Goal: Check status: Check status

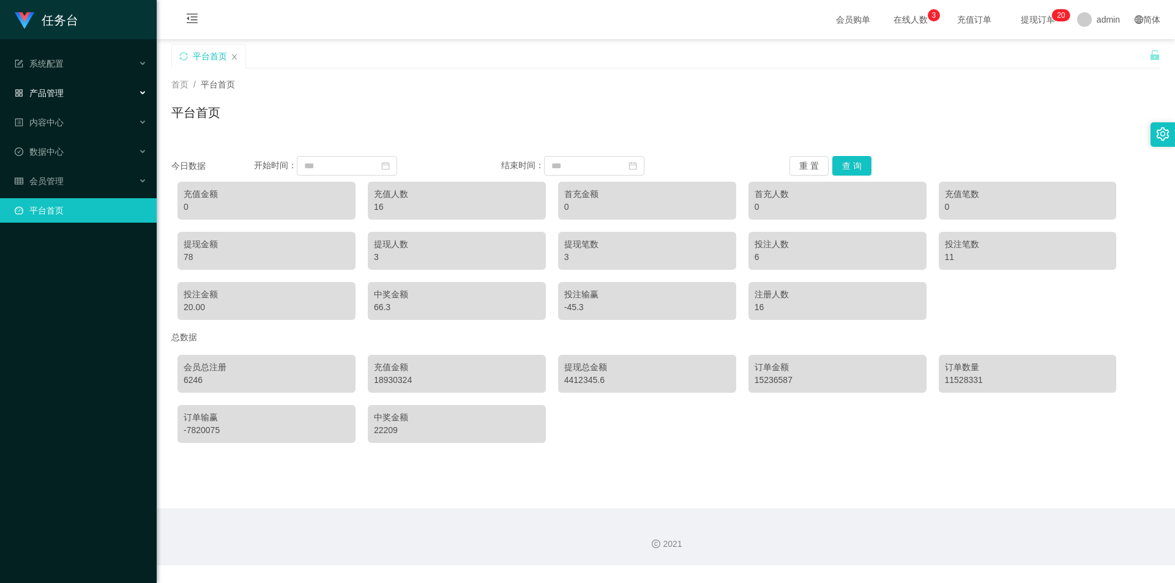
click at [64, 96] on div "产品管理" at bounding box center [78, 93] width 157 height 24
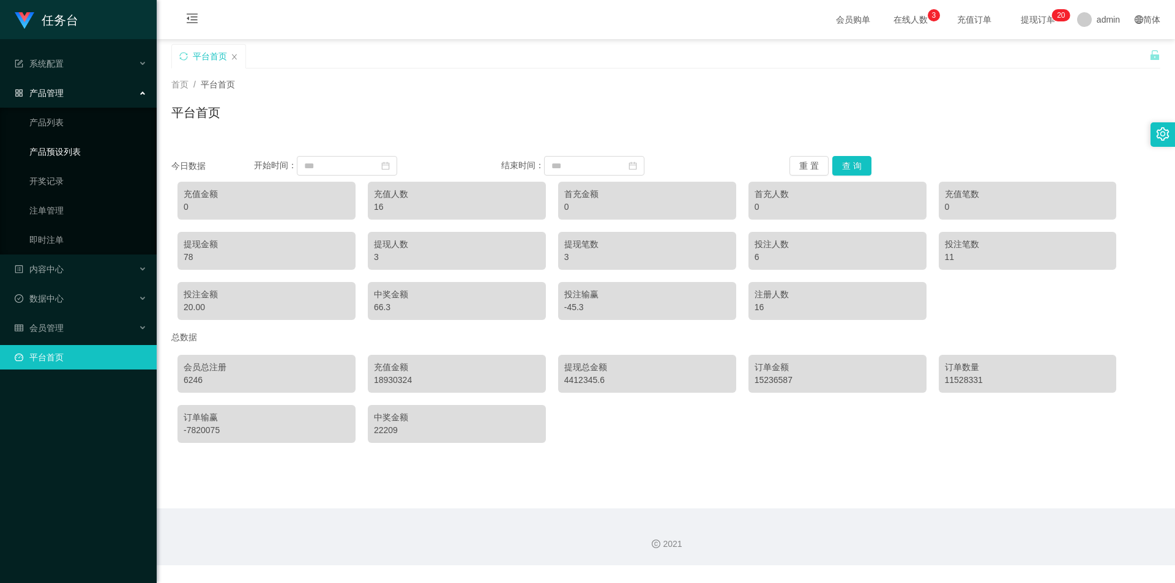
click at [82, 158] on link "产品预设列表" at bounding box center [87, 151] width 117 height 24
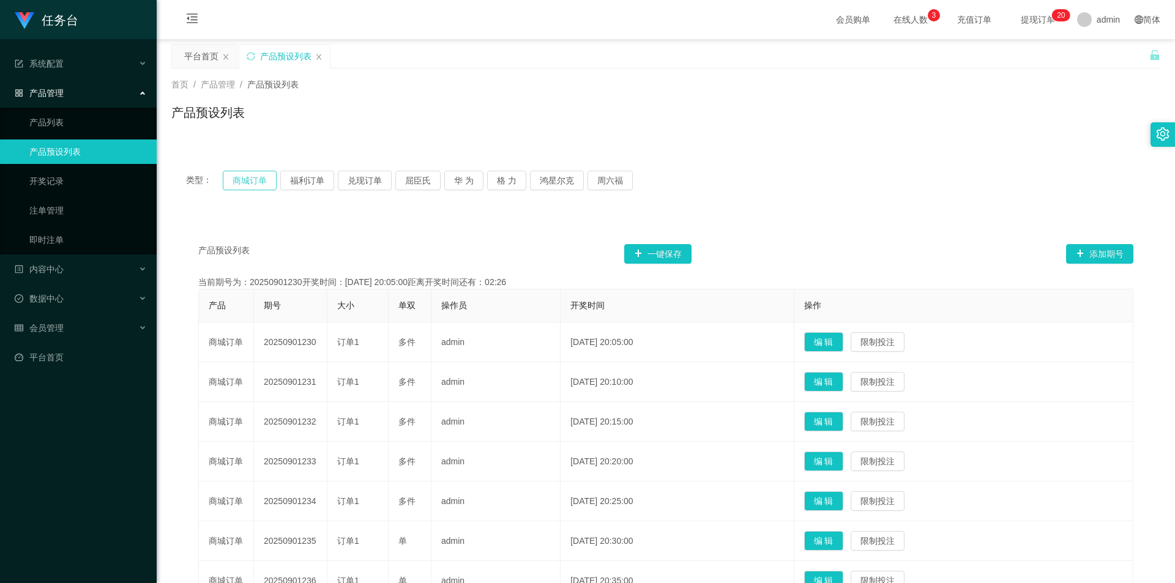
click at [238, 182] on button "商城订单" at bounding box center [250, 181] width 54 height 20
type button "k3wph"
click at [84, 210] on link "注单管理" at bounding box center [87, 210] width 117 height 24
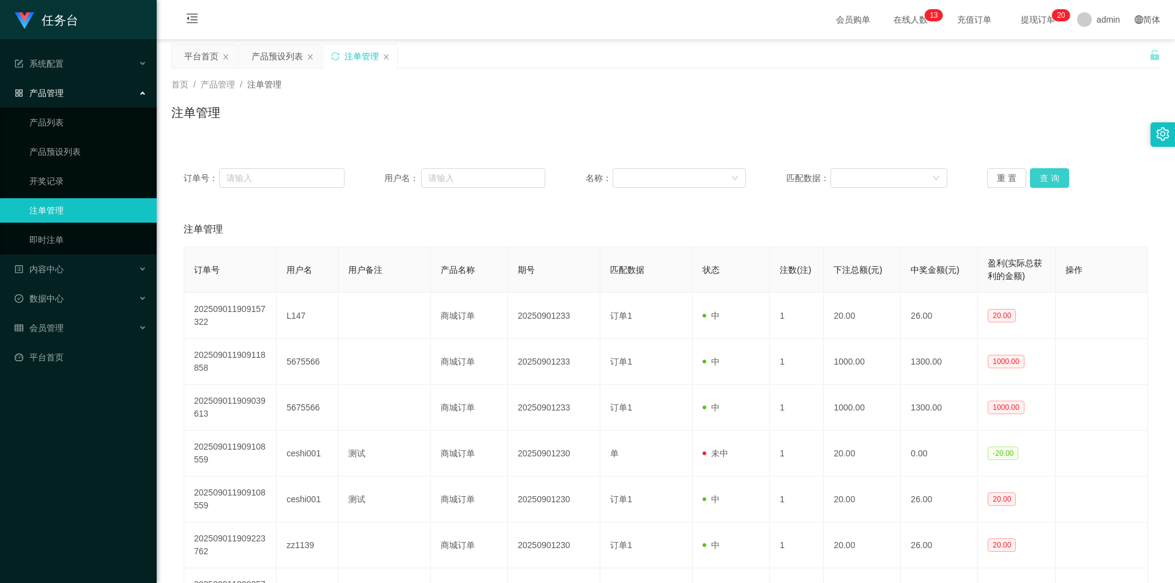
click at [1051, 176] on button "查 询" at bounding box center [1049, 178] width 39 height 20
click at [1051, 176] on div "重 置 查 询" at bounding box center [1067, 178] width 161 height 20
click at [1051, 176] on button "查 询" at bounding box center [1049, 178] width 39 height 20
click at [1051, 176] on div "重 置 查 询" at bounding box center [1067, 178] width 161 height 20
click at [1038, 178] on button "查 询" at bounding box center [1049, 178] width 39 height 20
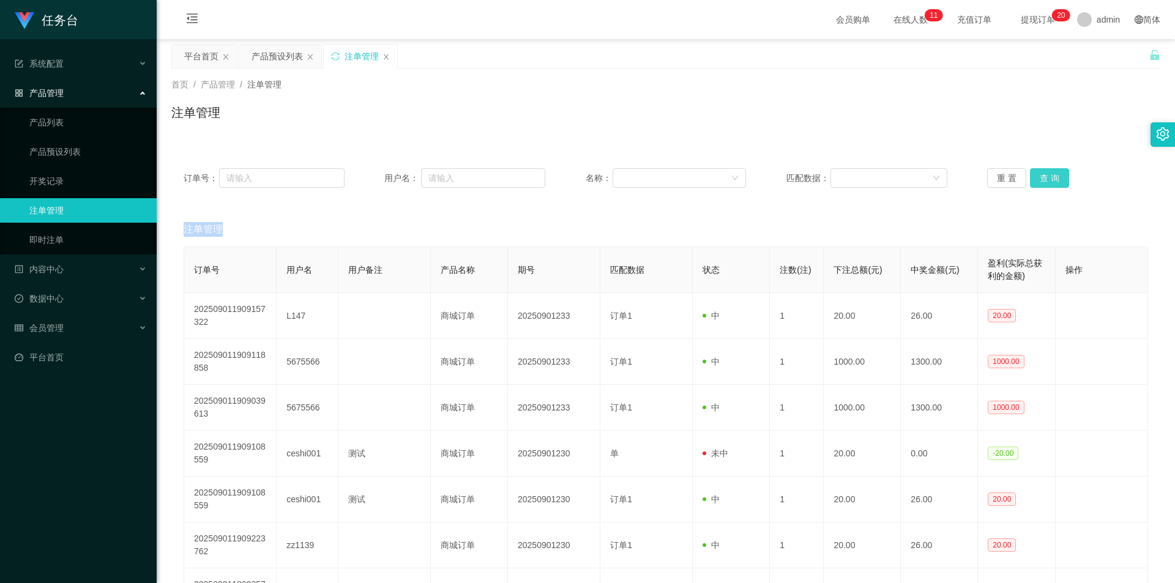
click at [1038, 178] on div "重 置 查 询" at bounding box center [1067, 178] width 161 height 20
click at [1038, 178] on button "查 询" at bounding box center [1049, 178] width 39 height 20
click at [1038, 178] on div "重 置 查 询" at bounding box center [1067, 178] width 161 height 20
click at [1038, 178] on button "查 询" at bounding box center [1049, 178] width 39 height 20
click at [1038, 178] on button "查 询" at bounding box center [1056, 178] width 53 height 20
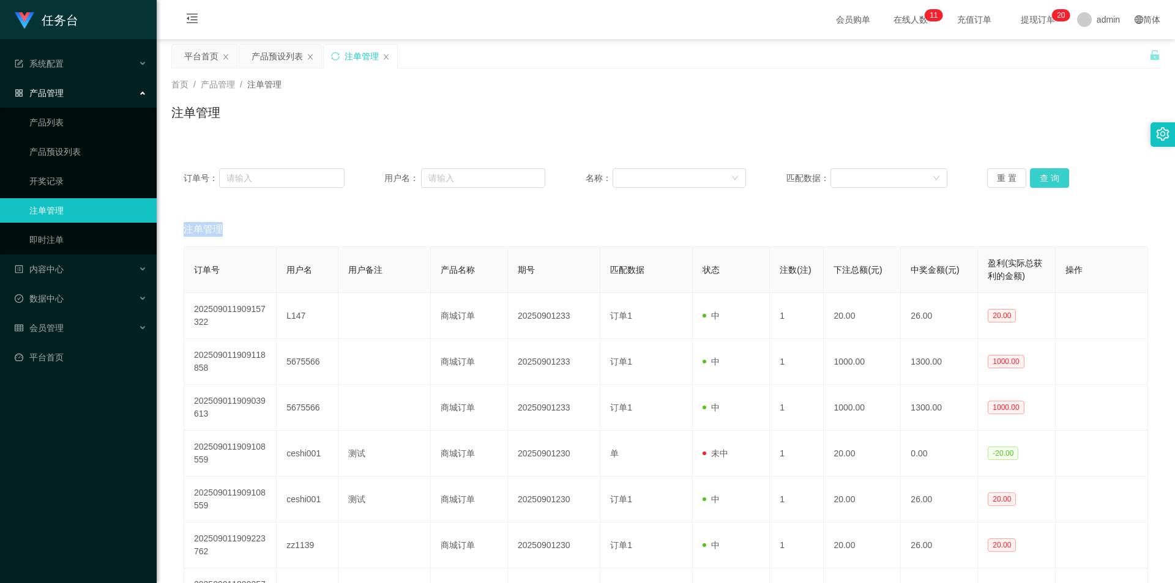
click at [1038, 178] on button "查 询" at bounding box center [1049, 178] width 39 height 20
click at [1038, 178] on div "重 置 查 询" at bounding box center [1067, 178] width 161 height 20
click at [1038, 178] on button "查 询" at bounding box center [1049, 178] width 39 height 20
click at [1038, 178] on div "重 置 查 询" at bounding box center [1067, 178] width 161 height 20
click at [1038, 178] on button "查 询" at bounding box center [1049, 178] width 39 height 20
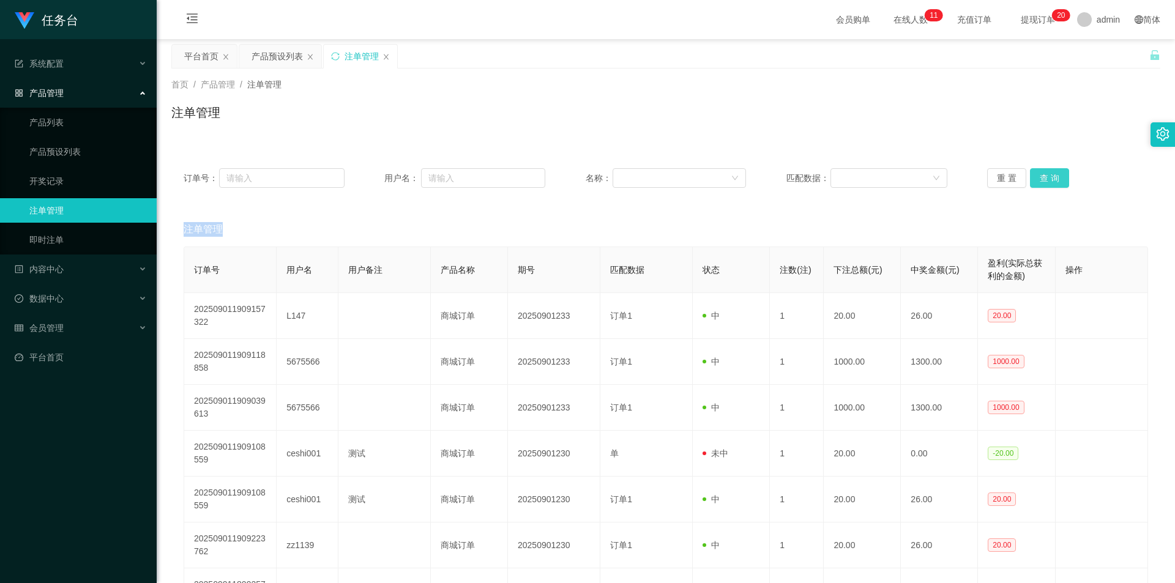
click at [1049, 177] on button "查 询" at bounding box center [1049, 178] width 39 height 20
click at [1049, 177] on div "重 置 查 询" at bounding box center [1067, 178] width 161 height 20
click at [1049, 177] on button "查 询" at bounding box center [1049, 178] width 39 height 20
click at [1049, 177] on div "重 置 查 询" at bounding box center [1067, 178] width 161 height 20
click at [1049, 177] on button "查 询" at bounding box center [1049, 178] width 39 height 20
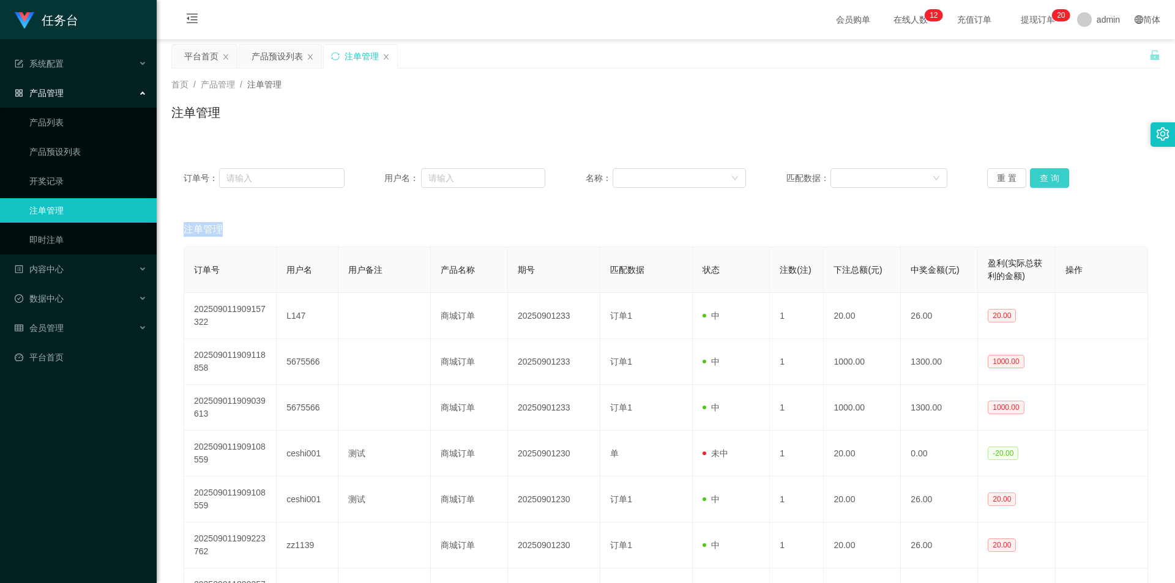
click at [1049, 177] on div "重 置 查 询" at bounding box center [1067, 178] width 161 height 20
click at [1049, 177] on button "查 询" at bounding box center [1049, 178] width 39 height 20
click at [1052, 178] on button "查 询" at bounding box center [1049, 178] width 39 height 20
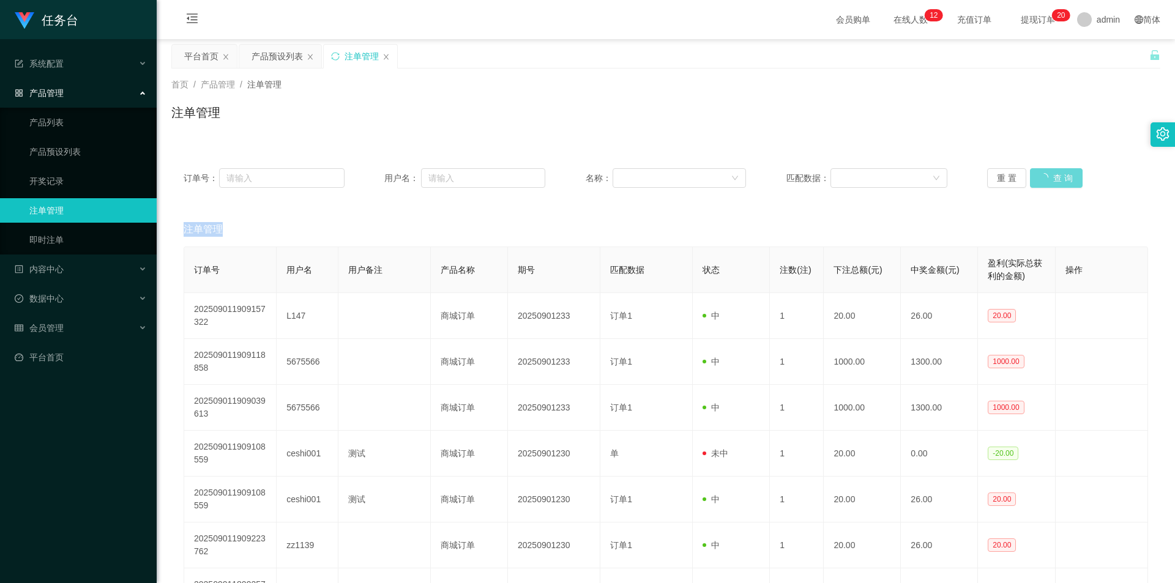
click at [1052, 178] on div "重 置 查 询" at bounding box center [1067, 178] width 161 height 20
click at [1052, 178] on button "查 询" at bounding box center [1049, 178] width 39 height 20
click at [1052, 178] on div "重 置 查 询" at bounding box center [1067, 178] width 161 height 20
click at [1054, 174] on button "查 询" at bounding box center [1049, 178] width 39 height 20
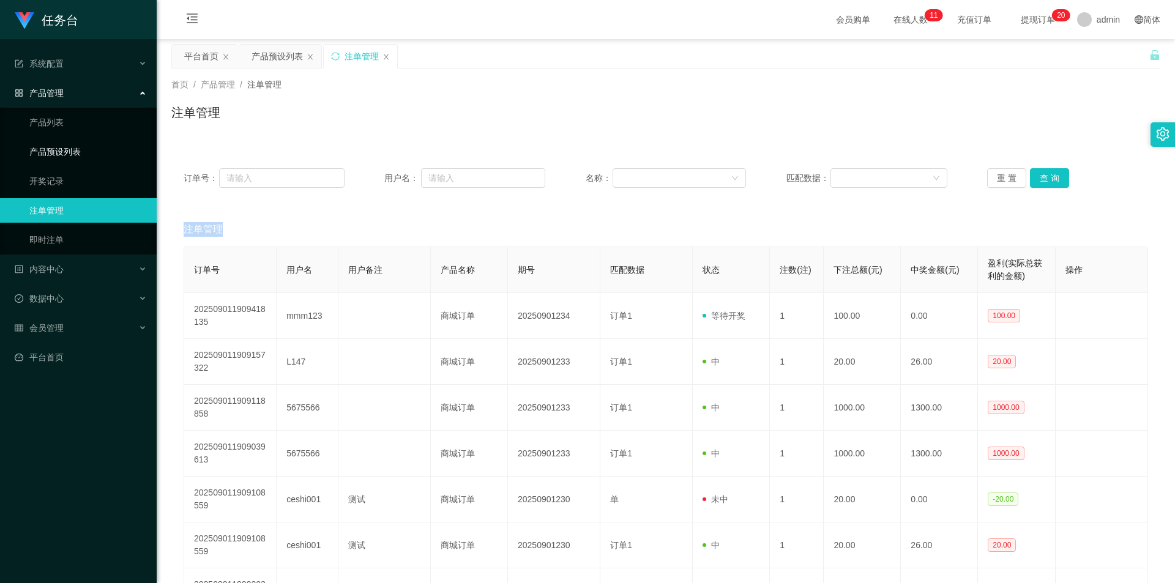
click at [72, 150] on link "产品预设列表" at bounding box center [87, 151] width 117 height 24
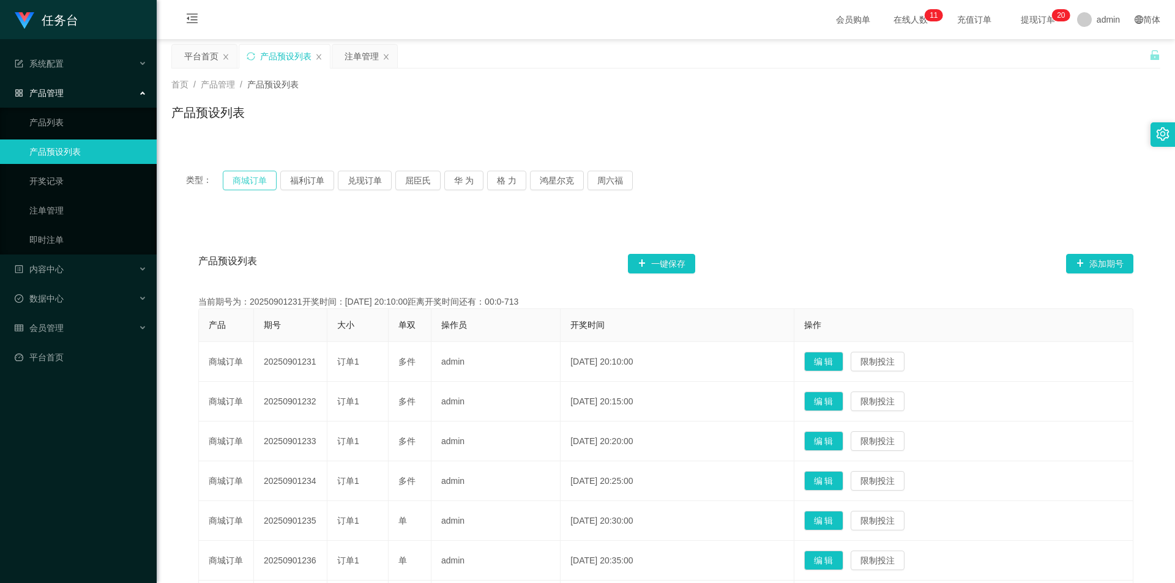
click at [239, 176] on button "商城订单" at bounding box center [250, 181] width 54 height 20
click at [47, 201] on link "注单管理" at bounding box center [87, 210] width 117 height 24
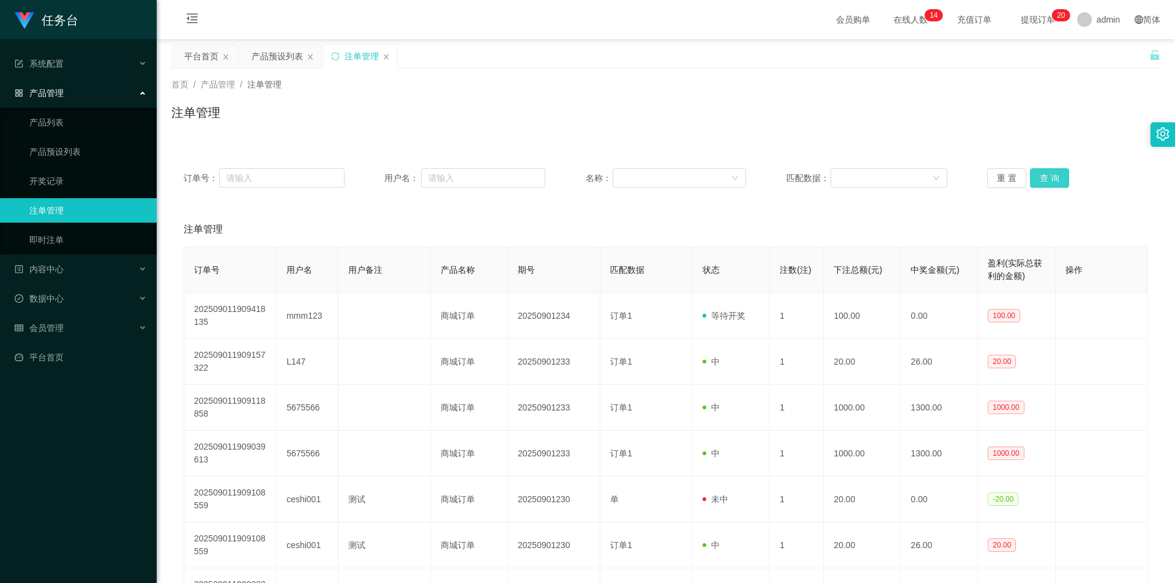
click at [1030, 173] on button "查 询" at bounding box center [1049, 178] width 39 height 20
click at [1046, 174] on button "查 询" at bounding box center [1049, 178] width 39 height 20
click at [1046, 174] on div "重 置 查 询" at bounding box center [1067, 178] width 161 height 20
click at [1046, 174] on button "查 询" at bounding box center [1056, 178] width 53 height 20
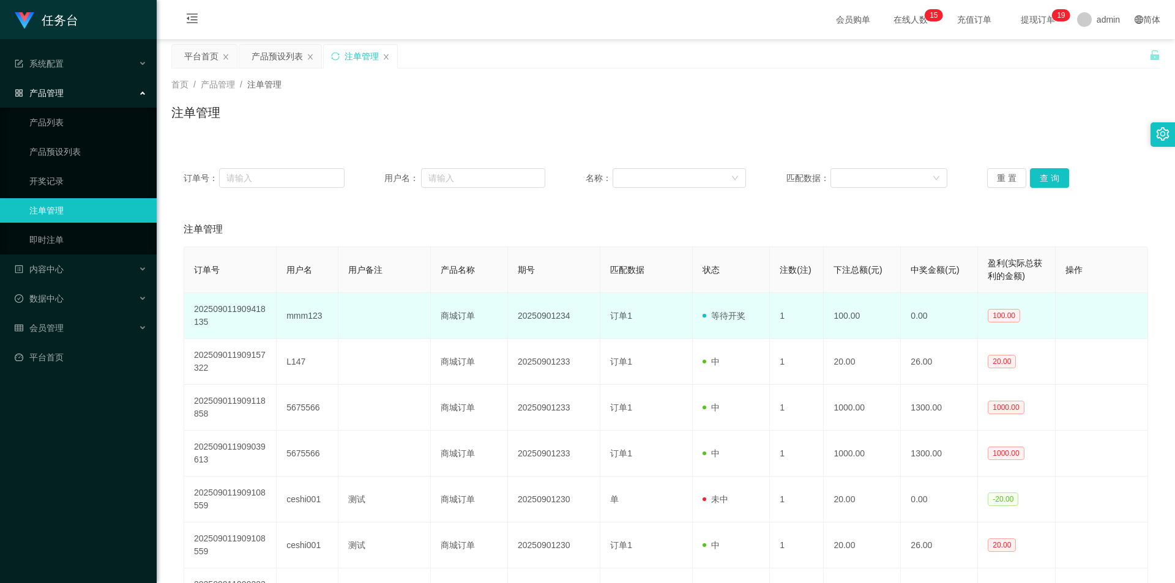
click at [300, 318] on td "mmm123" at bounding box center [308, 316] width 62 height 46
click at [300, 317] on td "mmm123" at bounding box center [308, 316] width 62 height 46
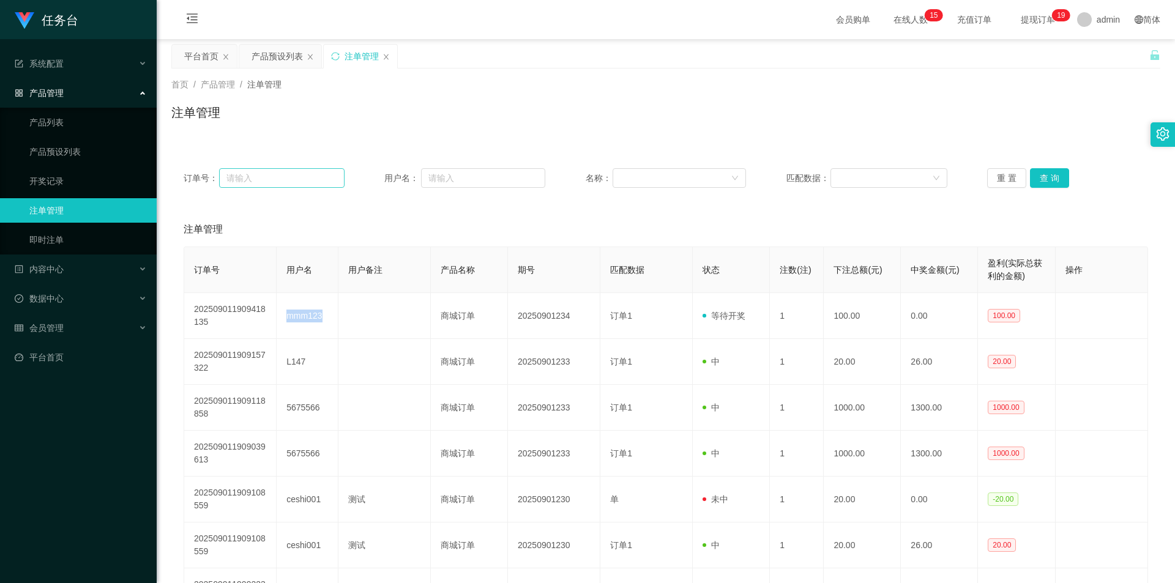
copy td "mmm123"
click at [1036, 185] on button "查 询" at bounding box center [1049, 178] width 39 height 20
click at [1045, 177] on button "查 询" at bounding box center [1049, 178] width 39 height 20
click at [1039, 177] on button "查 询" at bounding box center [1049, 178] width 39 height 20
click at [1044, 178] on button "查 询" at bounding box center [1049, 178] width 39 height 20
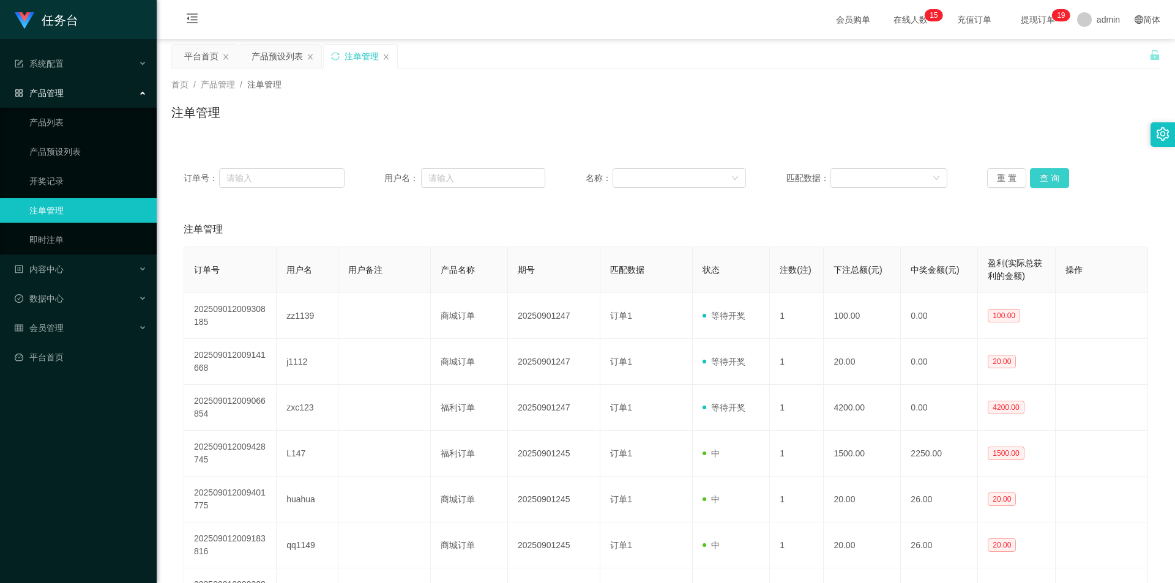
click at [1051, 176] on button "查 询" at bounding box center [1049, 178] width 39 height 20
click at [1051, 176] on div "重 置 查 询" at bounding box center [1067, 178] width 161 height 20
click at [1051, 176] on button "查 询" at bounding box center [1049, 178] width 39 height 20
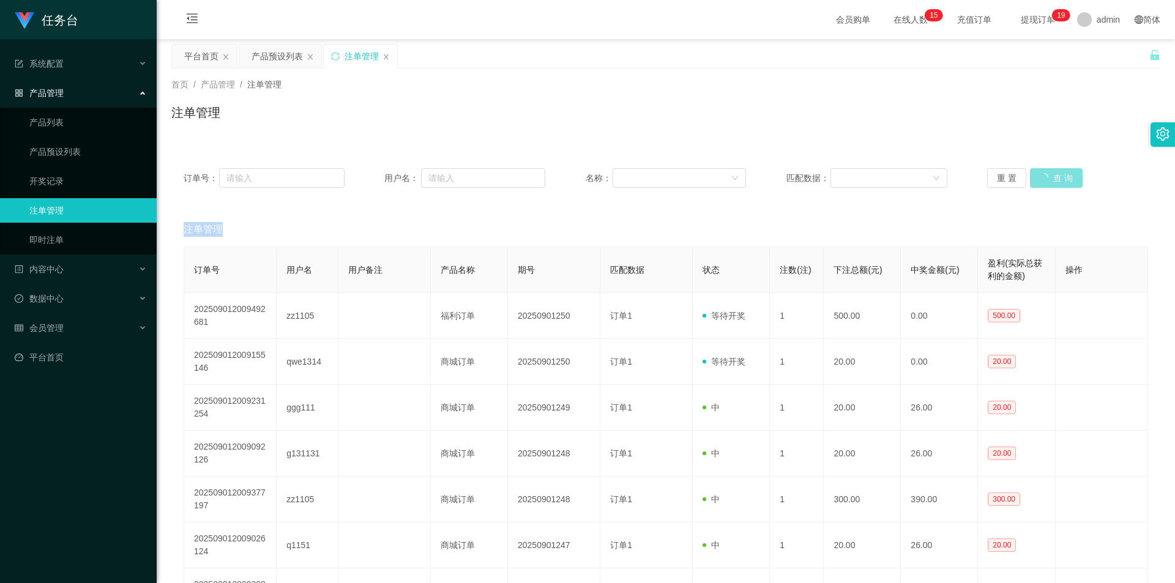
click at [1051, 176] on div "重 置 查 询" at bounding box center [1067, 178] width 161 height 20
click at [1052, 174] on button "查 询" at bounding box center [1049, 178] width 39 height 20
click at [1052, 175] on button "查 询" at bounding box center [1049, 178] width 39 height 20
click at [1045, 176] on button "查 询" at bounding box center [1049, 178] width 39 height 20
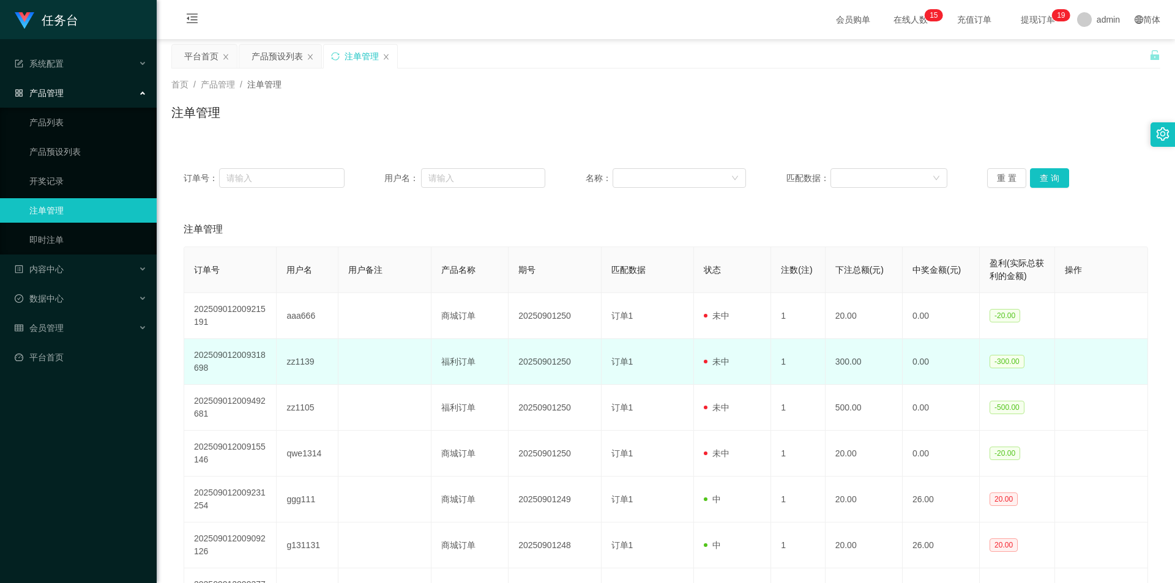
click at [304, 363] on td "zz1139" at bounding box center [308, 362] width 62 height 46
copy td "zz1139"
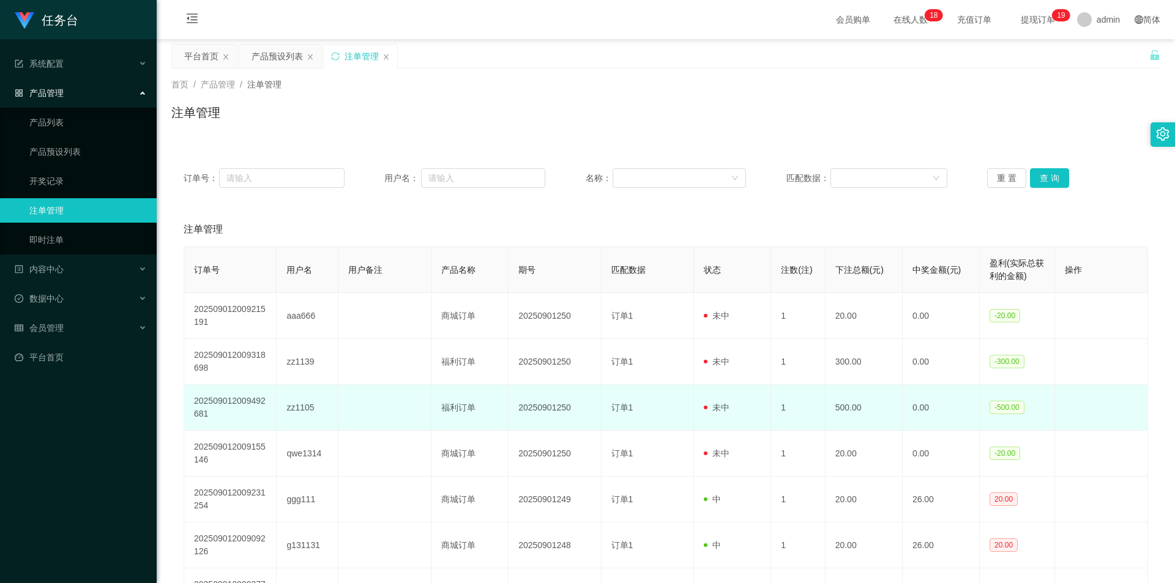
click at [298, 408] on td "zz1105" at bounding box center [308, 408] width 62 height 46
click at [297, 407] on td "zz1105" at bounding box center [308, 408] width 62 height 46
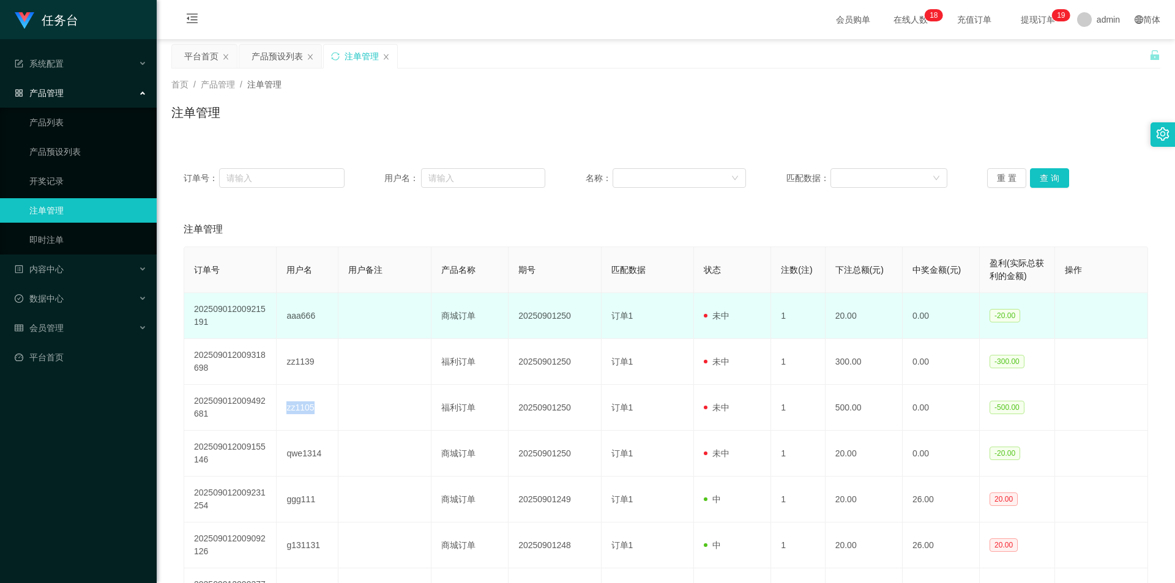
copy td "zz1105"
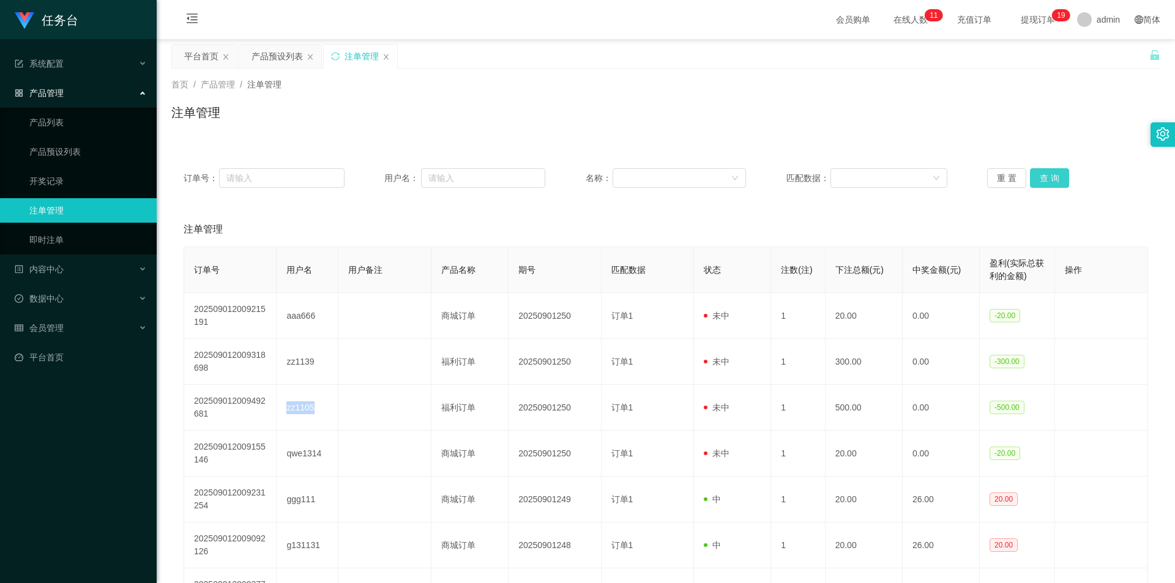
click at [1063, 174] on button "查 询" at bounding box center [1049, 178] width 39 height 20
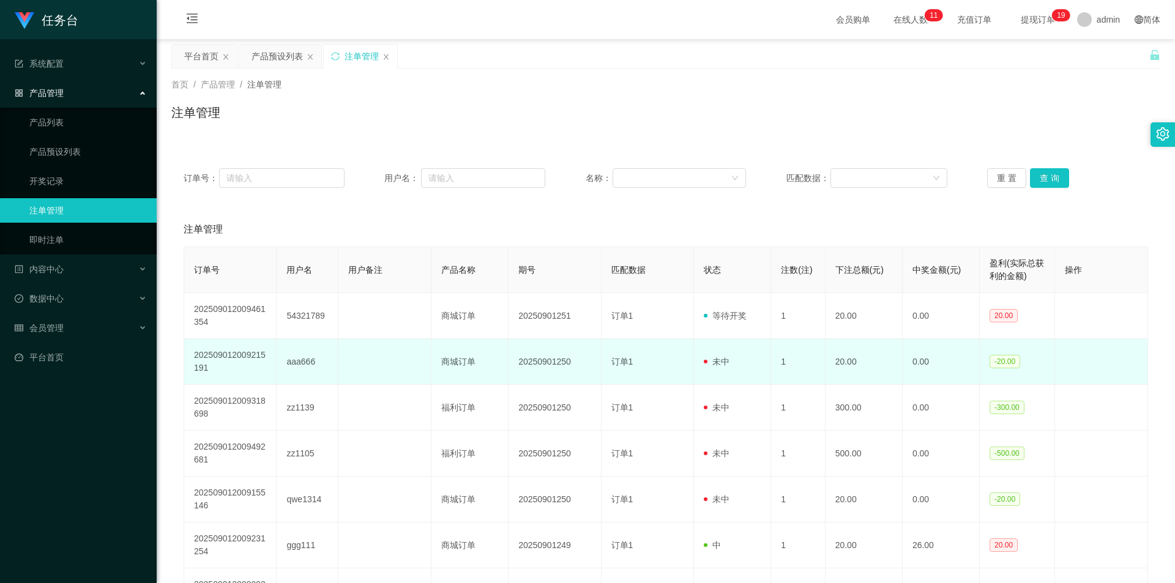
click at [304, 360] on td "aaa666" at bounding box center [308, 362] width 62 height 46
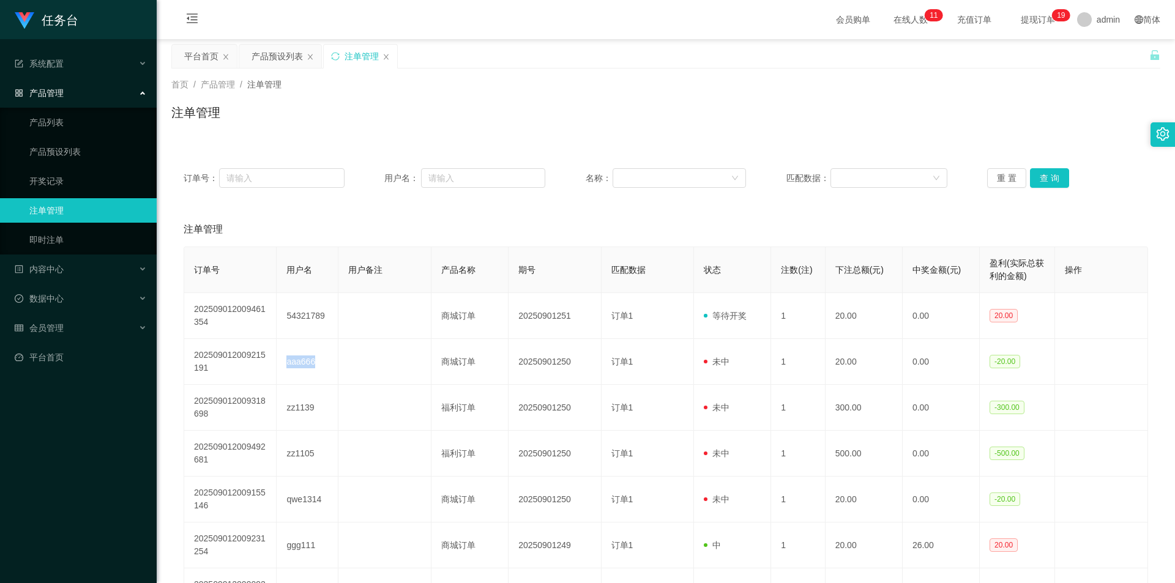
copy td "aaa666"
click at [1055, 174] on button "查 询" at bounding box center [1049, 178] width 39 height 20
click at [64, 121] on link "产品列表" at bounding box center [87, 122] width 117 height 24
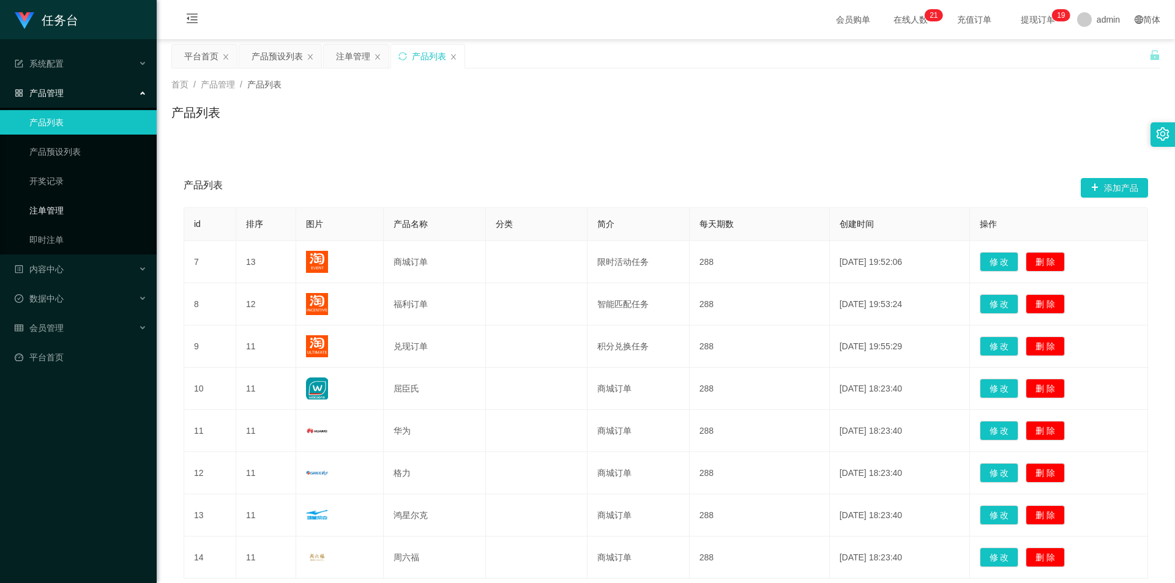
click at [50, 212] on link "注单管理" at bounding box center [87, 210] width 117 height 24
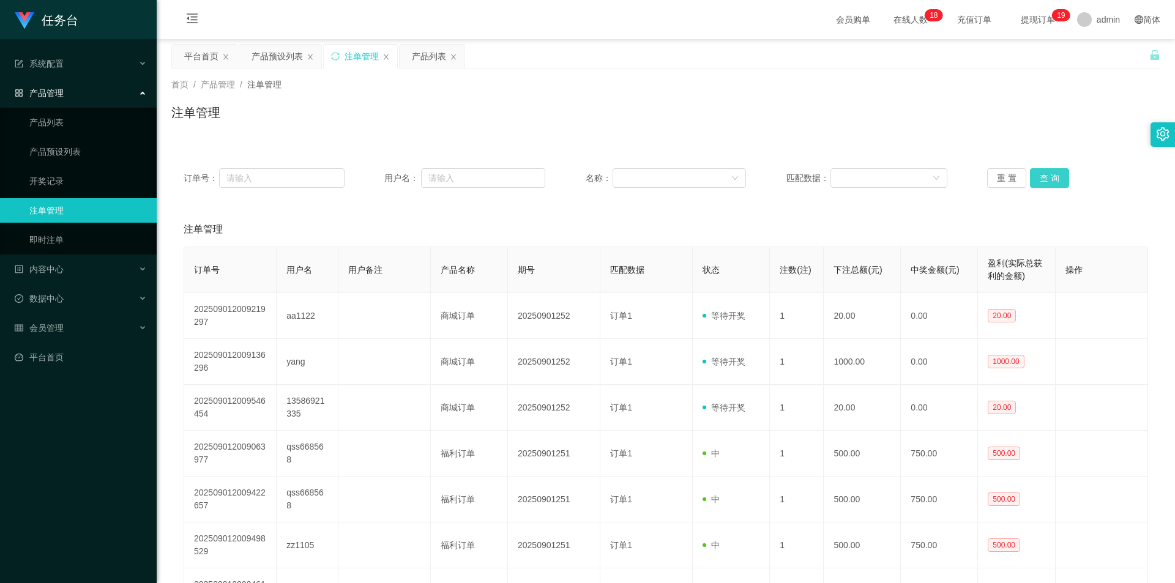
click at [1045, 173] on button "查 询" at bounding box center [1049, 178] width 39 height 20
click at [1045, 173] on div "重 置 查 询" at bounding box center [1067, 178] width 161 height 20
click at [1045, 173] on button "查 询" at bounding box center [1049, 178] width 39 height 20
click at [1046, 176] on button "查 询" at bounding box center [1049, 178] width 39 height 20
click at [1046, 176] on div "重 置 查 询" at bounding box center [1067, 178] width 161 height 20
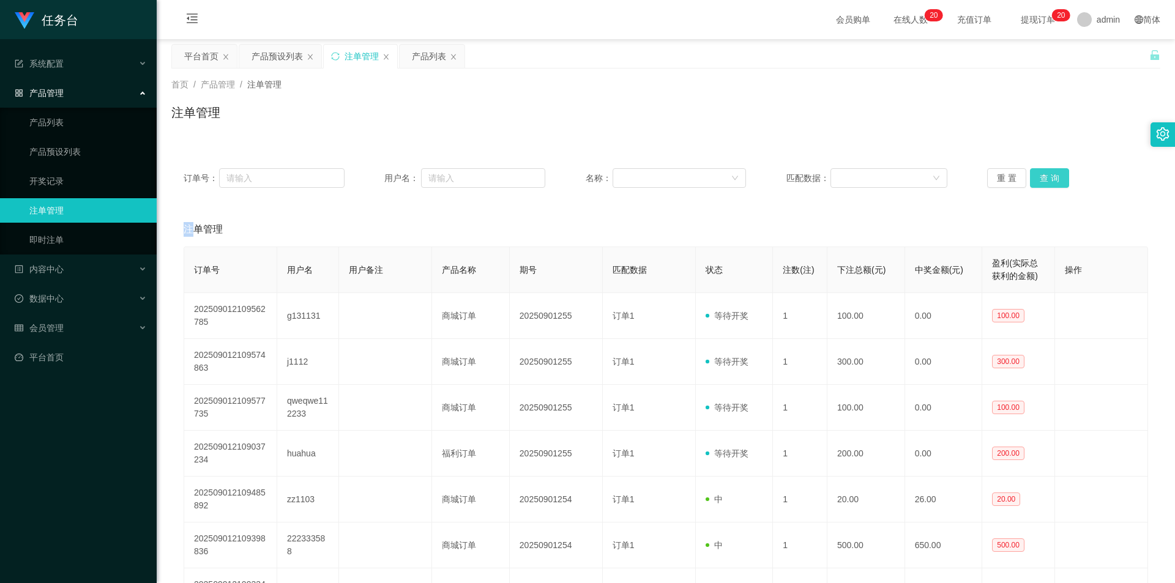
click at [1046, 176] on button "查 询" at bounding box center [1049, 178] width 39 height 20
click at [1049, 173] on button "查 询" at bounding box center [1049, 178] width 39 height 20
click at [1049, 177] on button "查 询" at bounding box center [1049, 178] width 39 height 20
click at [1047, 178] on button "查 询" at bounding box center [1049, 178] width 39 height 20
click at [1035, 174] on button "查 询" at bounding box center [1049, 178] width 39 height 20
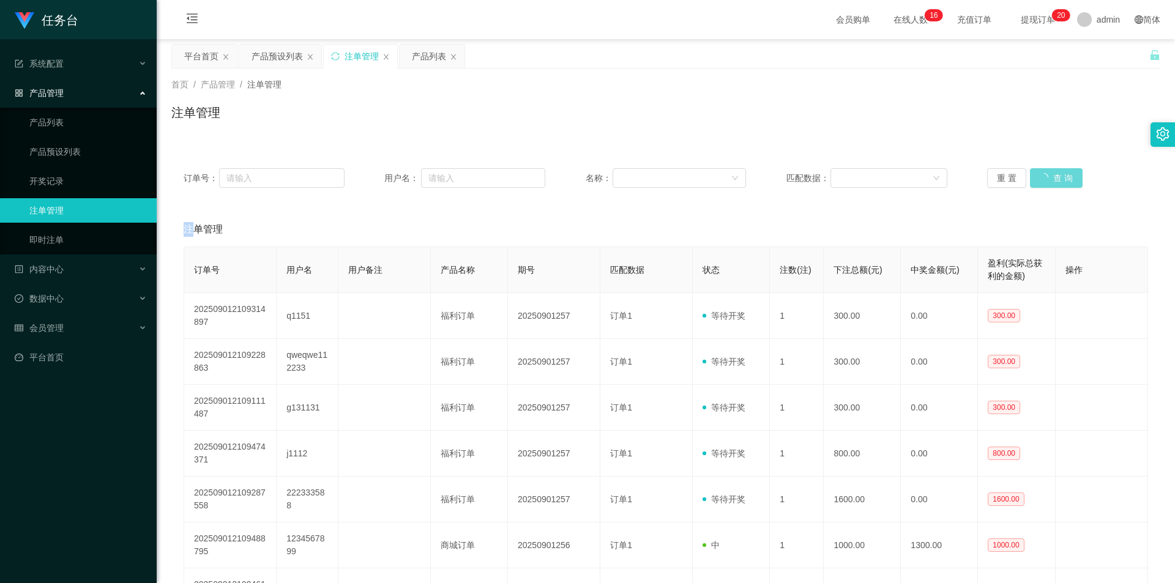
click at [1036, 174] on div "重 置 查 询" at bounding box center [1067, 178] width 161 height 20
click at [1036, 174] on button "查 询" at bounding box center [1049, 178] width 39 height 20
click at [1036, 174] on div "重 置 查 询" at bounding box center [1067, 178] width 161 height 20
click at [1046, 178] on button "查 询" at bounding box center [1049, 178] width 39 height 20
click at [1046, 178] on div "重 置 查 询" at bounding box center [1067, 178] width 161 height 20
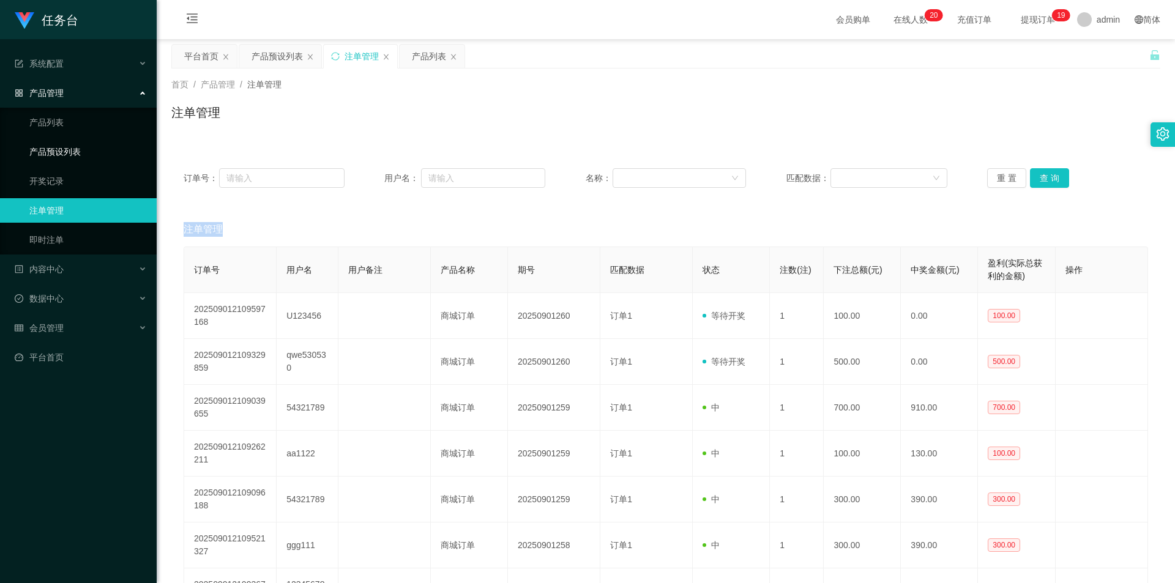
click at [63, 147] on link "产品预设列表" at bounding box center [87, 151] width 117 height 24
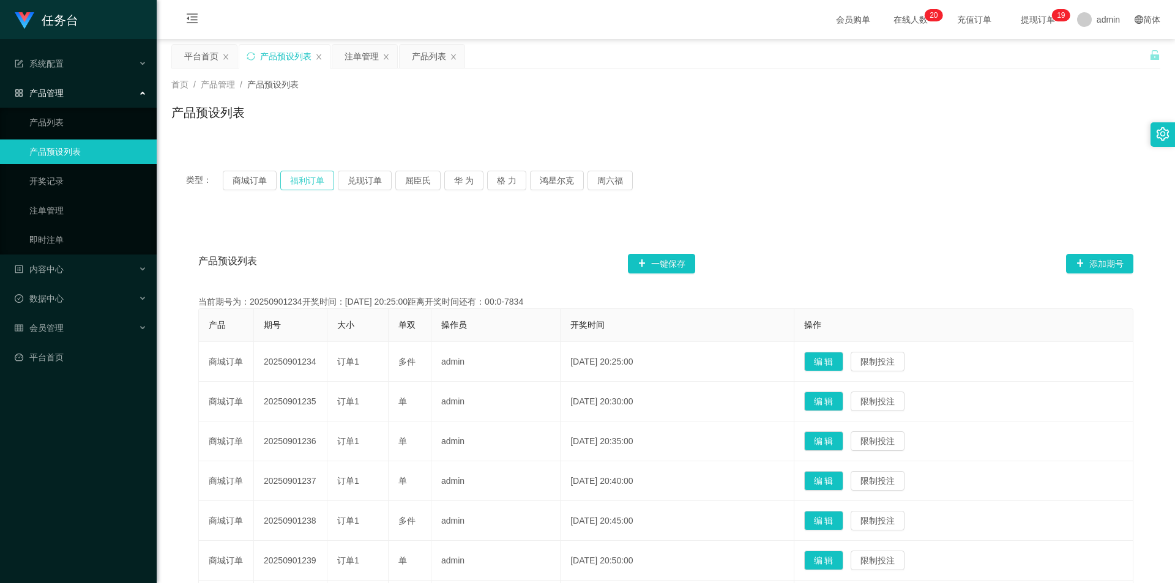
drag, startPoint x: 314, startPoint y: 184, endPoint x: 324, endPoint y: 196, distance: 16.5
click at [314, 184] on button "福利订单" at bounding box center [307, 181] width 54 height 20
click at [60, 210] on link "注单管理" at bounding box center [87, 210] width 117 height 24
